Goal: Task Accomplishment & Management: Use online tool/utility

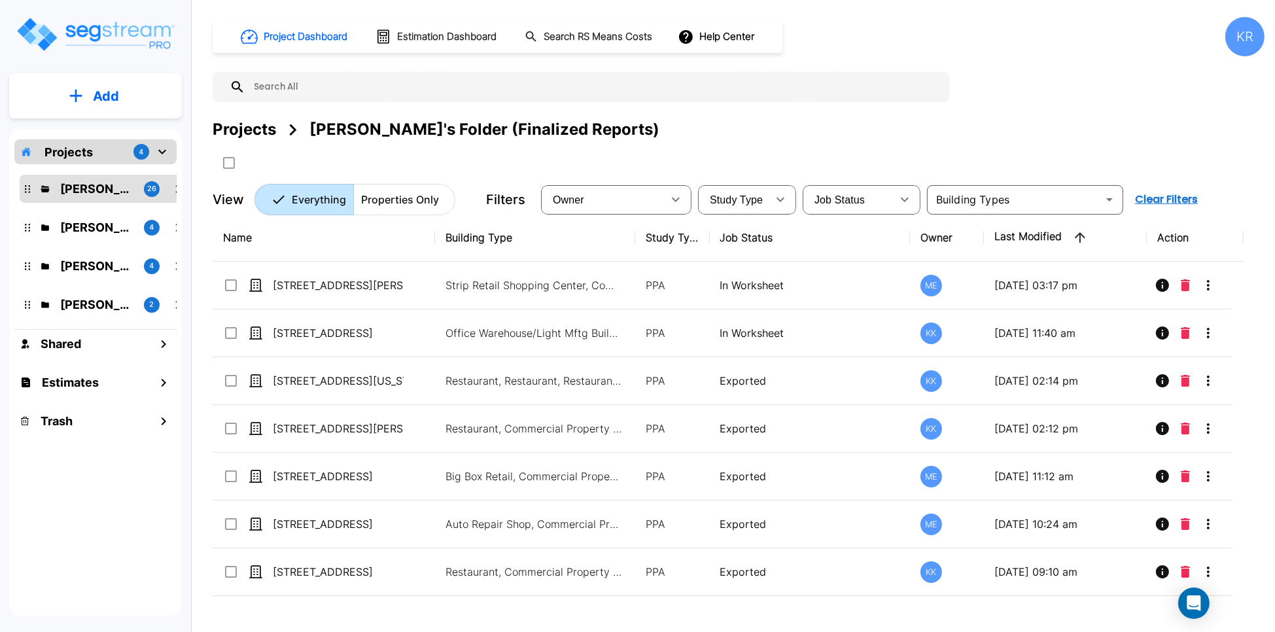
click at [1239, 35] on div "KR" at bounding box center [1245, 36] width 39 height 39
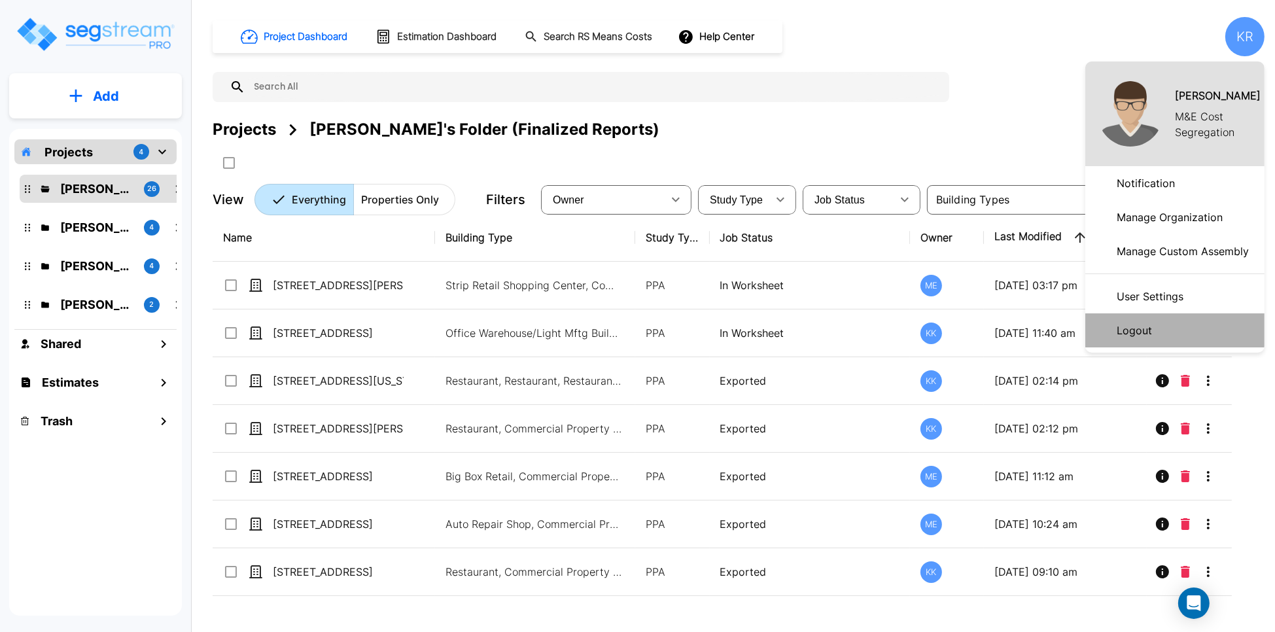
click at [1140, 332] on p "Logout" at bounding box center [1135, 330] width 46 height 26
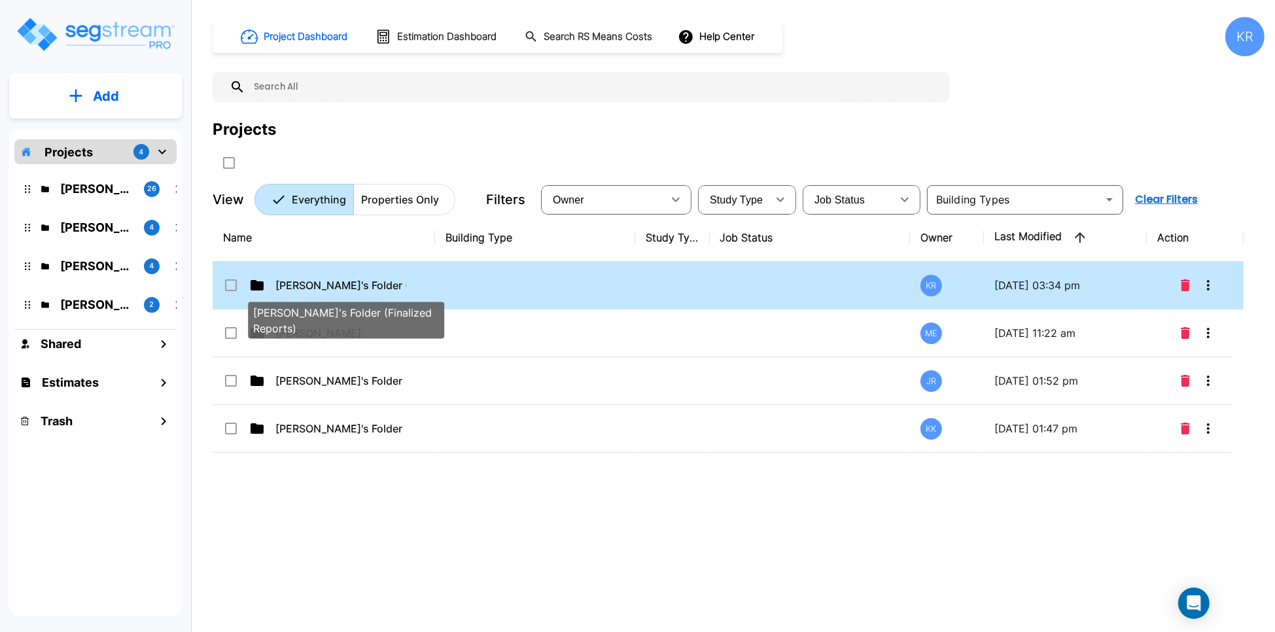
click at [404, 285] on p "[PERSON_NAME]'s Folder (Finalized Reports)" at bounding box center [340, 285] width 131 height 16
checkbox input "true"
click at [405, 285] on p "[PERSON_NAME]'s Folder (Finalized Reports)" at bounding box center [340, 285] width 131 height 16
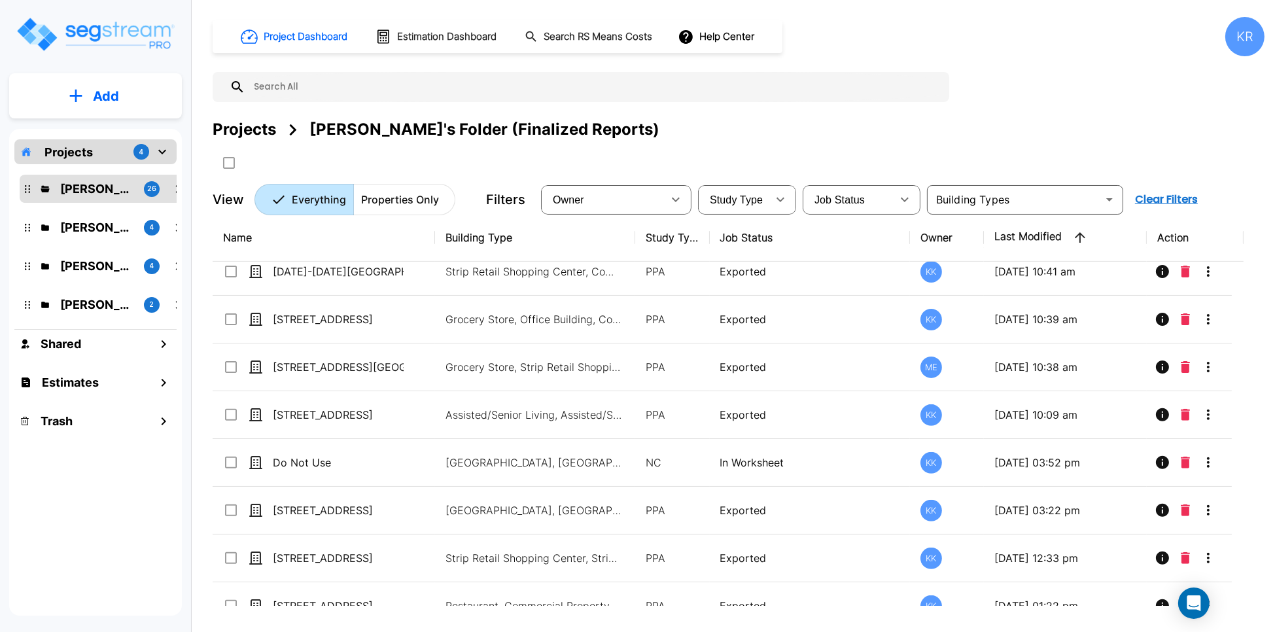
scroll to position [892, 0]
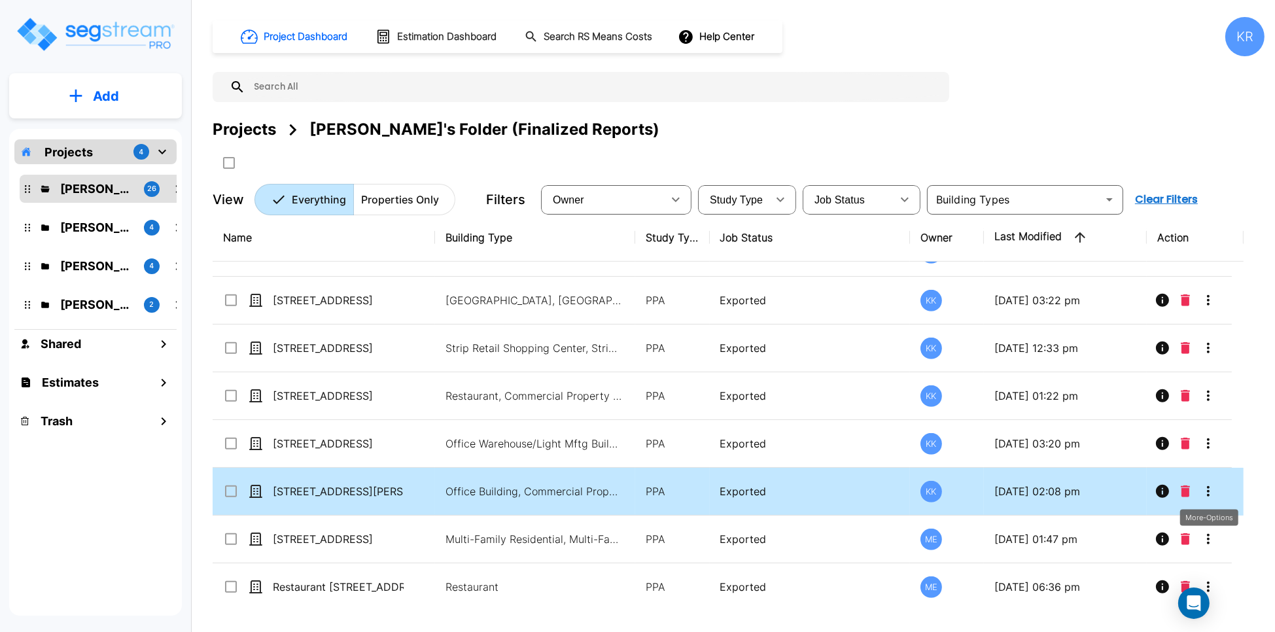
click at [1211, 484] on icon "More-Options" at bounding box center [1209, 492] width 16 height 16
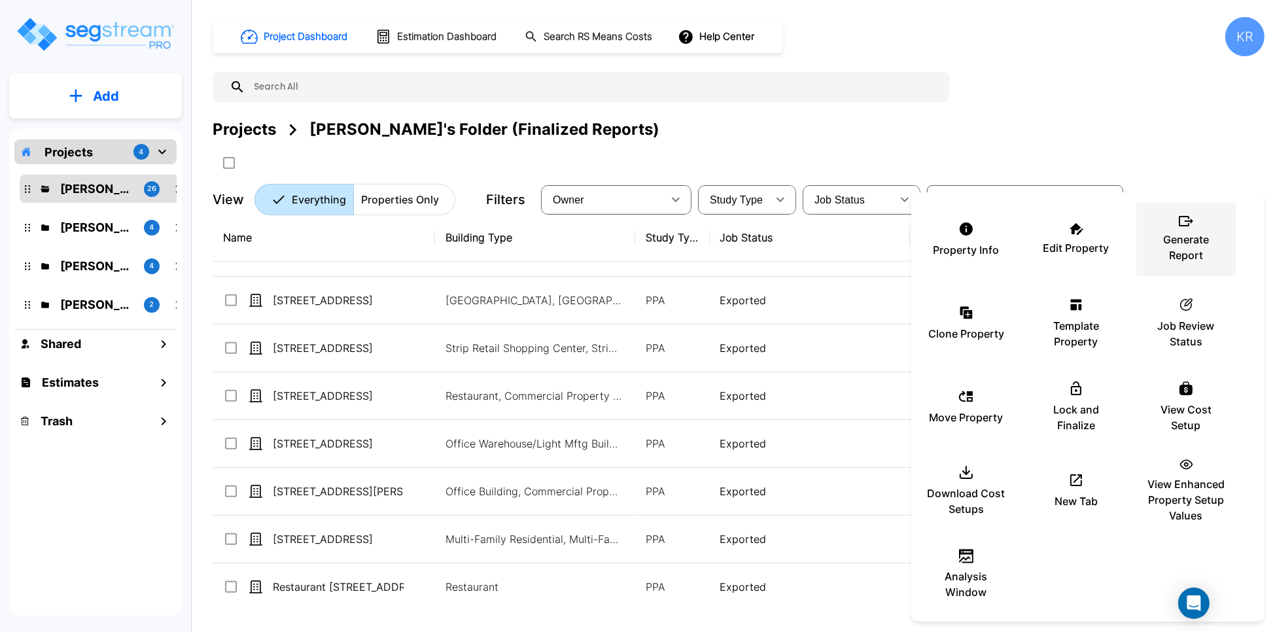
click at [1176, 246] on p "Generate Report" at bounding box center [1186, 247] width 79 height 31
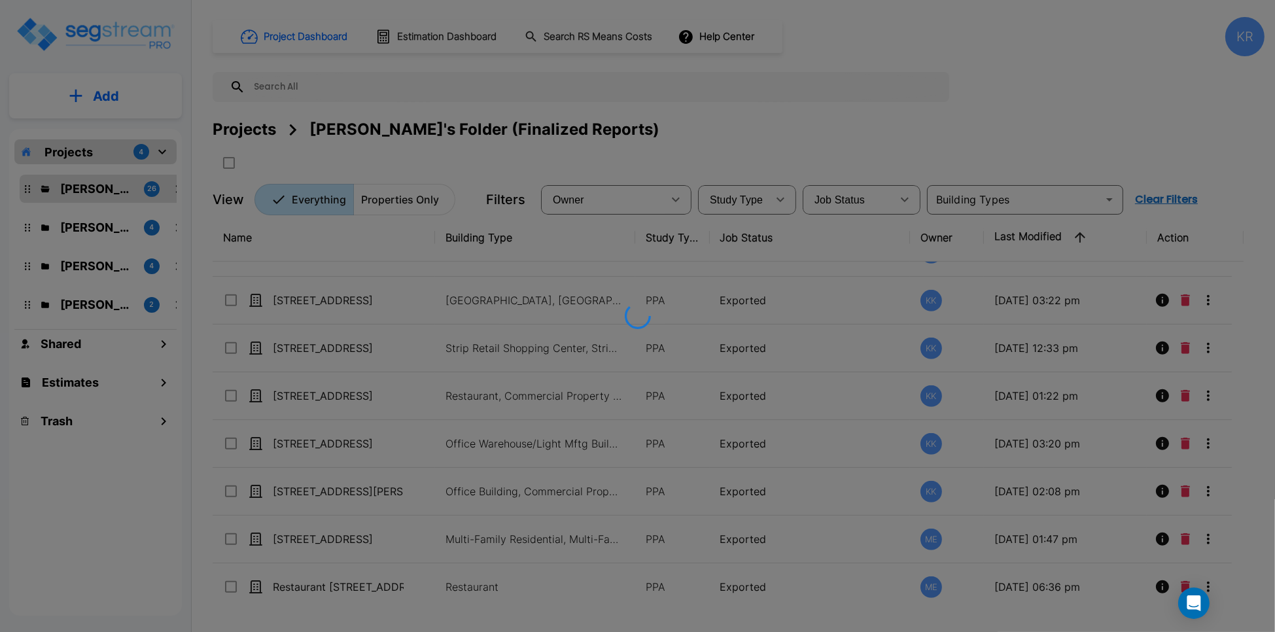
click at [1210, 486] on div at bounding box center [637, 316] width 1275 height 632
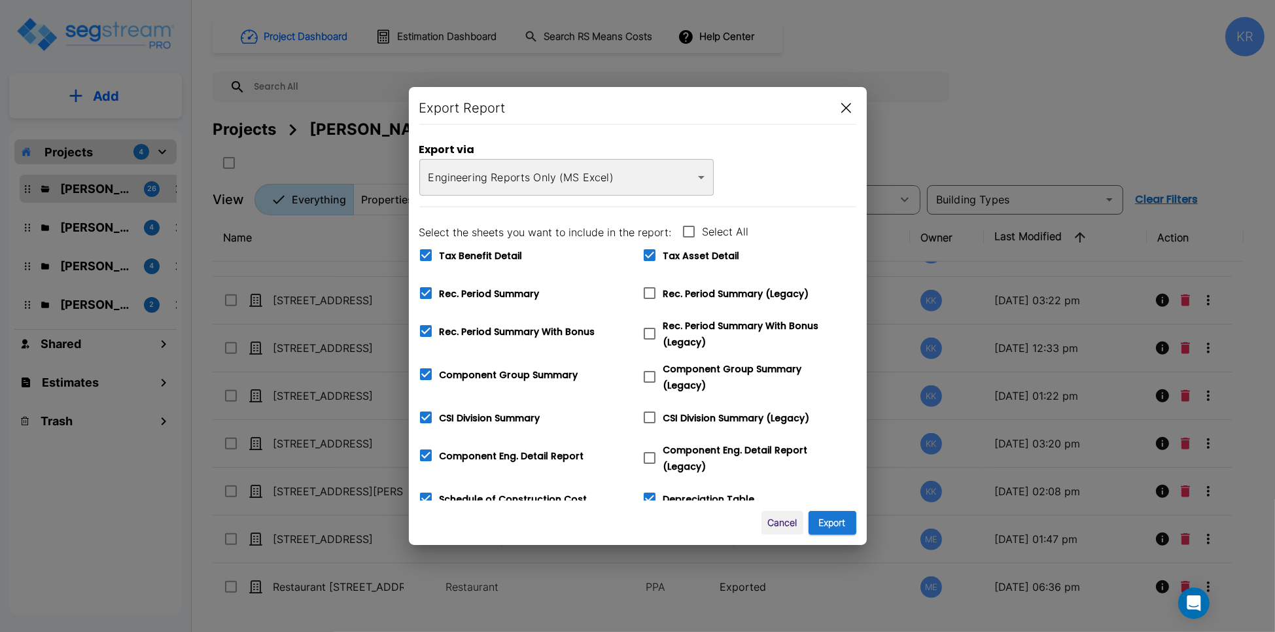
click at [555, 179] on body "× Your report is being generated. Be patient! × We're working on your Modificat…" at bounding box center [637, 316] width 1275 height 632
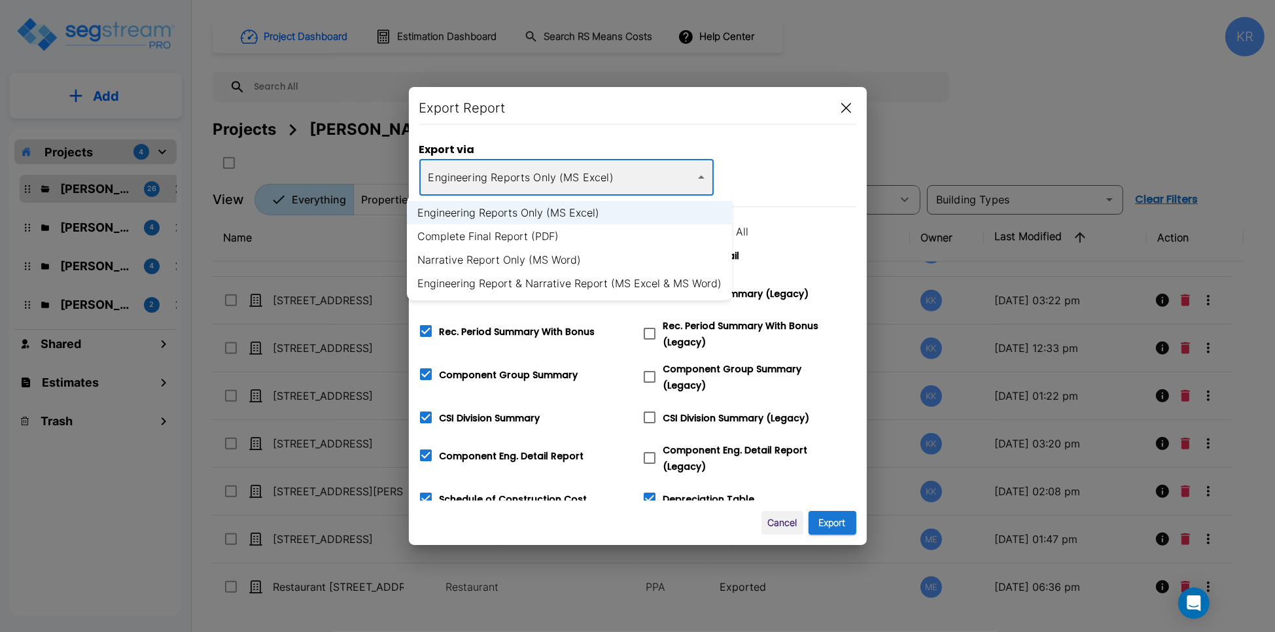
click at [507, 287] on li "Engineering Report & Narrative Report (MS Excel & MS Word)" at bounding box center [569, 284] width 325 height 24
type input "xlsx_word"
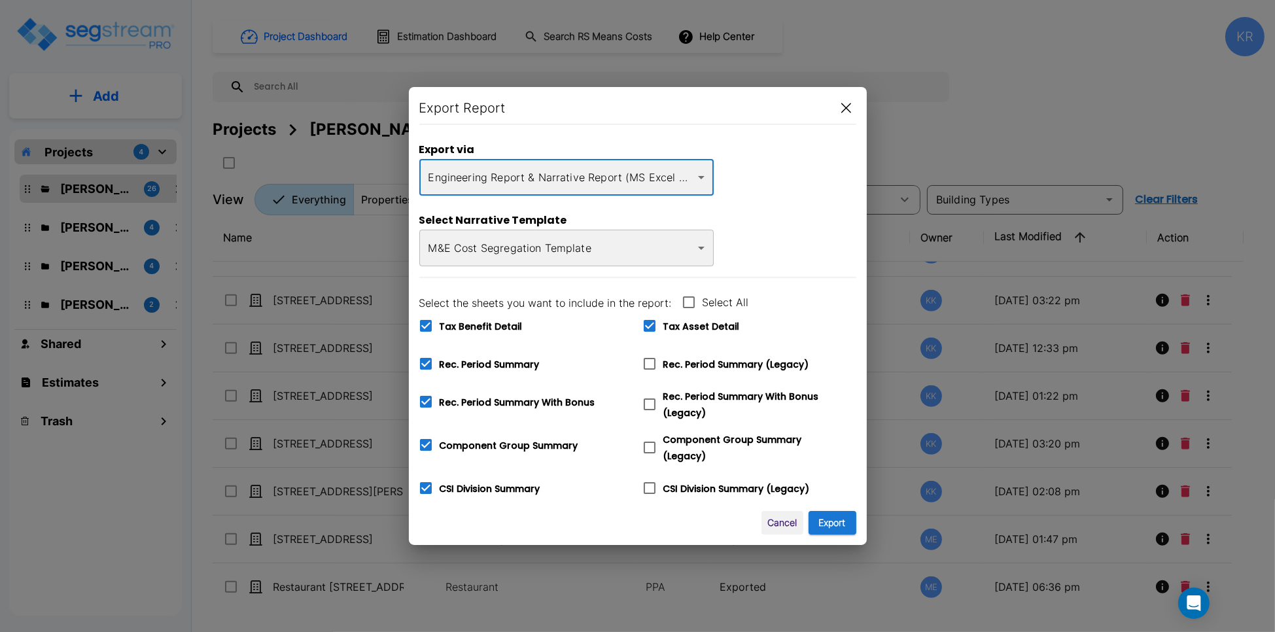
click at [580, 255] on body "× Your report is being generated. Be patient! × We're working on your Modificat…" at bounding box center [637, 316] width 1275 height 632
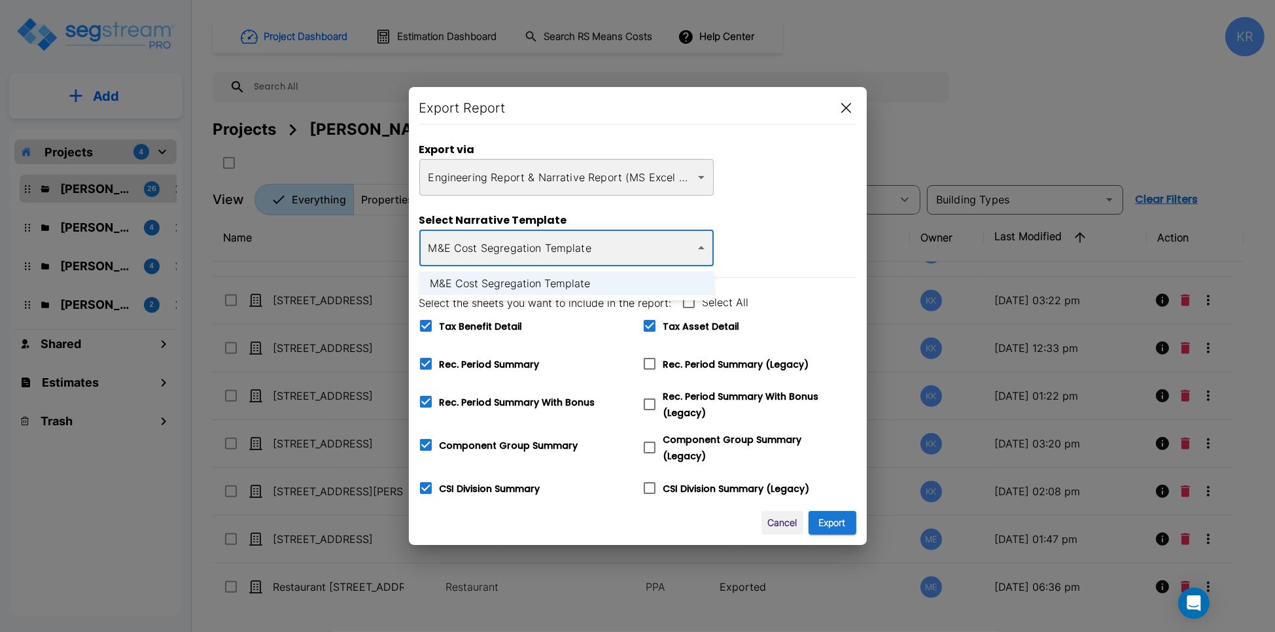
click at [580, 255] on div at bounding box center [637, 316] width 1275 height 632
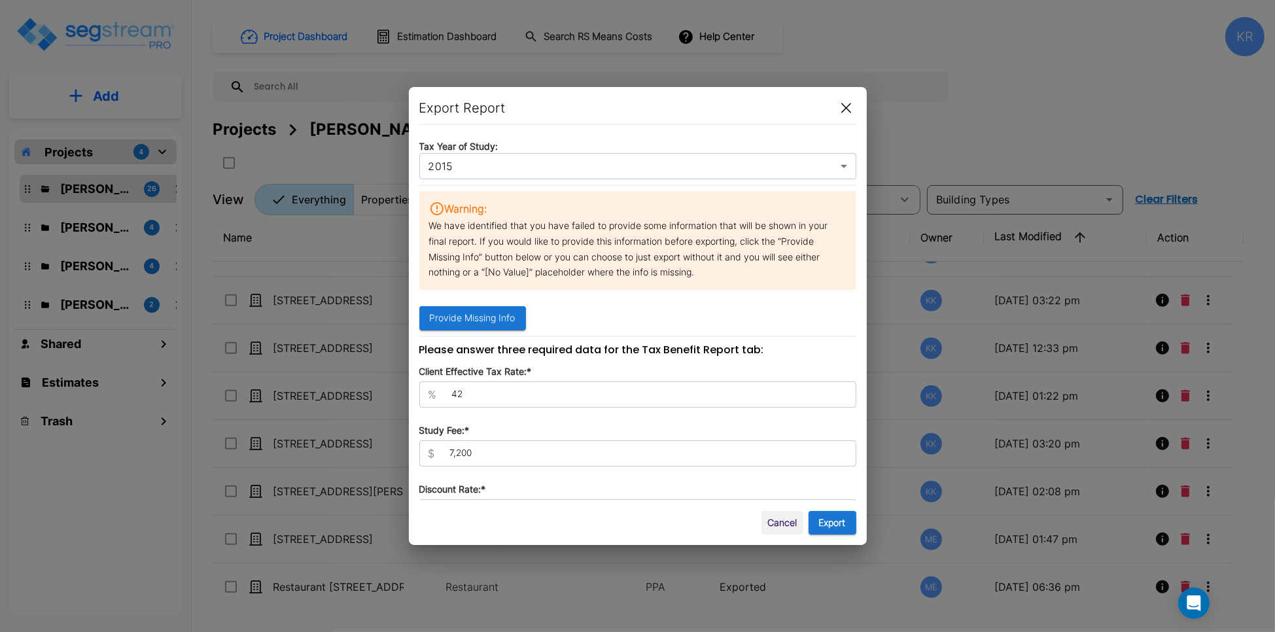
scroll to position [541, 0]
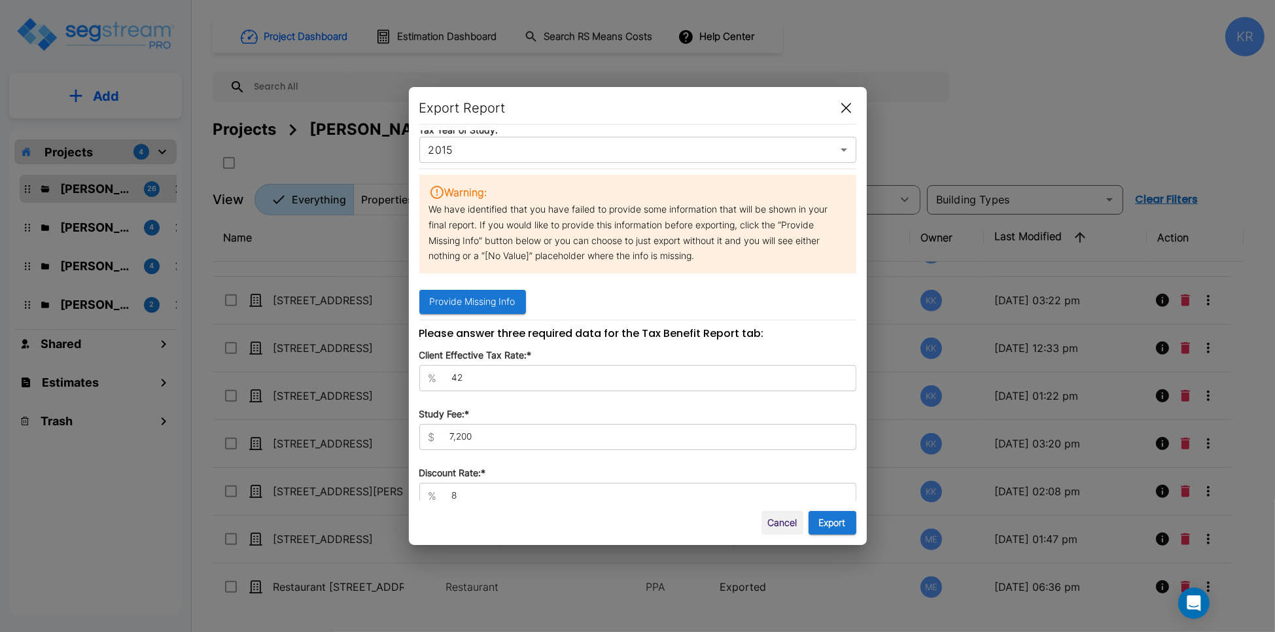
click at [848, 106] on icon "button" at bounding box center [846, 108] width 10 height 10
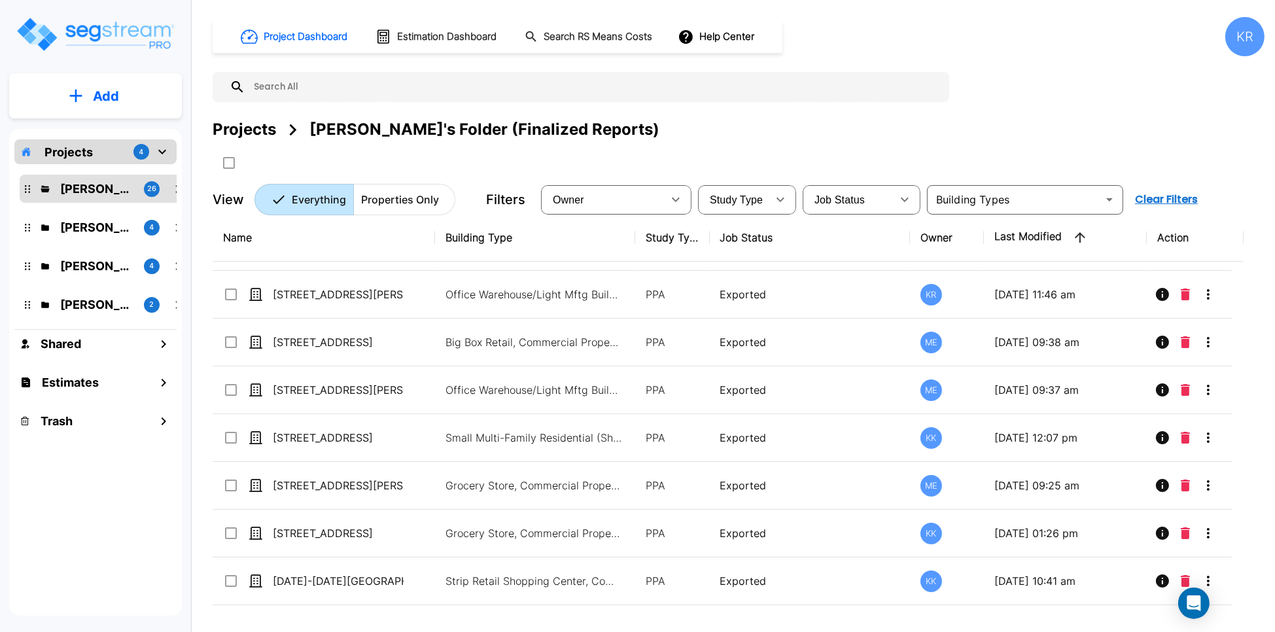
scroll to position [0, 0]
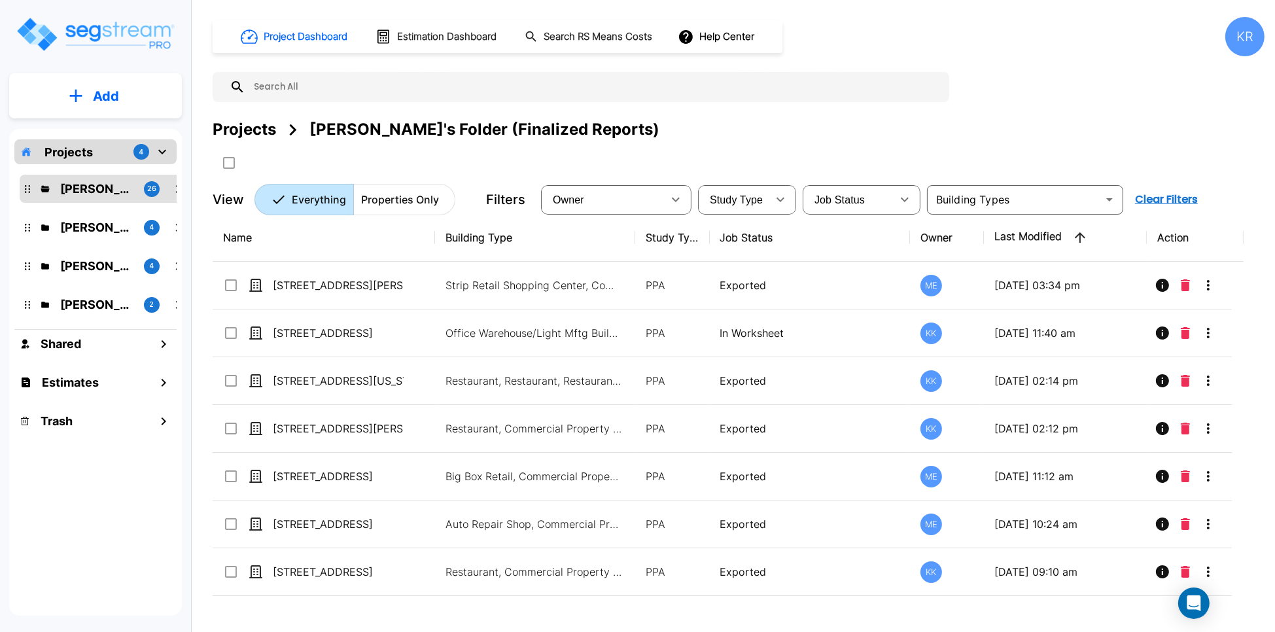
click at [1036, 88] on div "Project Dashboard Estimation Dashboard Search RS Means Costs Help Center KR Pro…" at bounding box center [739, 116] width 1052 height 198
click at [1247, 37] on div "KR" at bounding box center [1245, 36] width 39 height 39
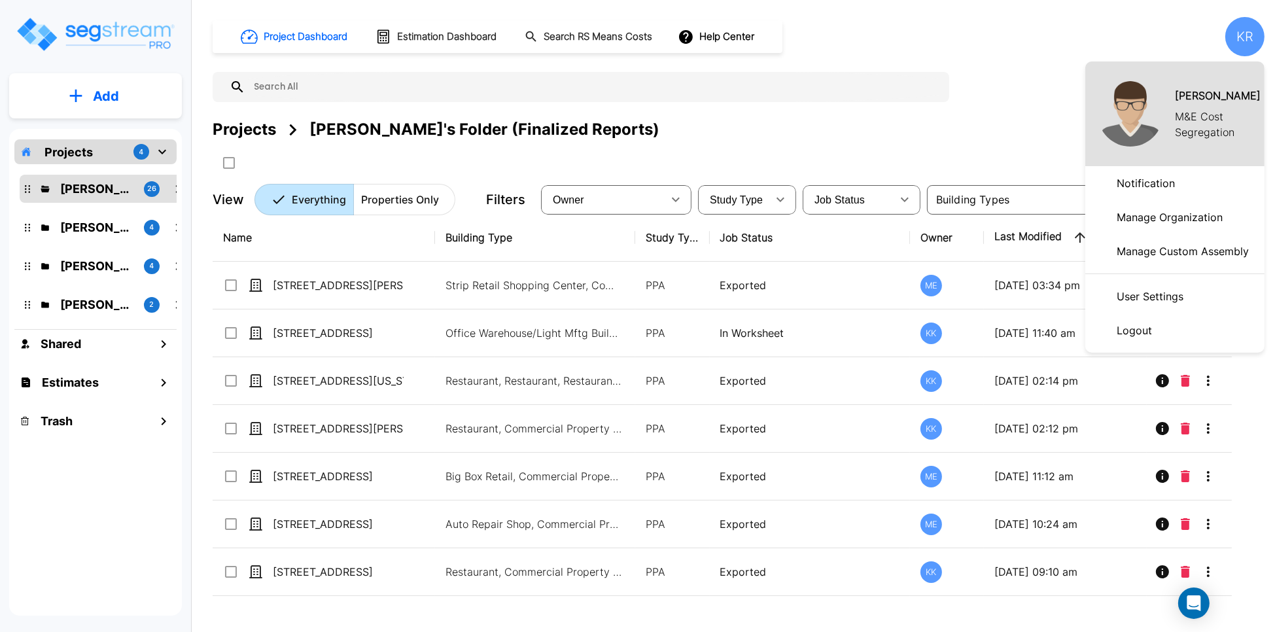
click at [1124, 336] on p "Logout" at bounding box center [1135, 330] width 46 height 26
